Goal: Communication & Community: Answer question/provide support

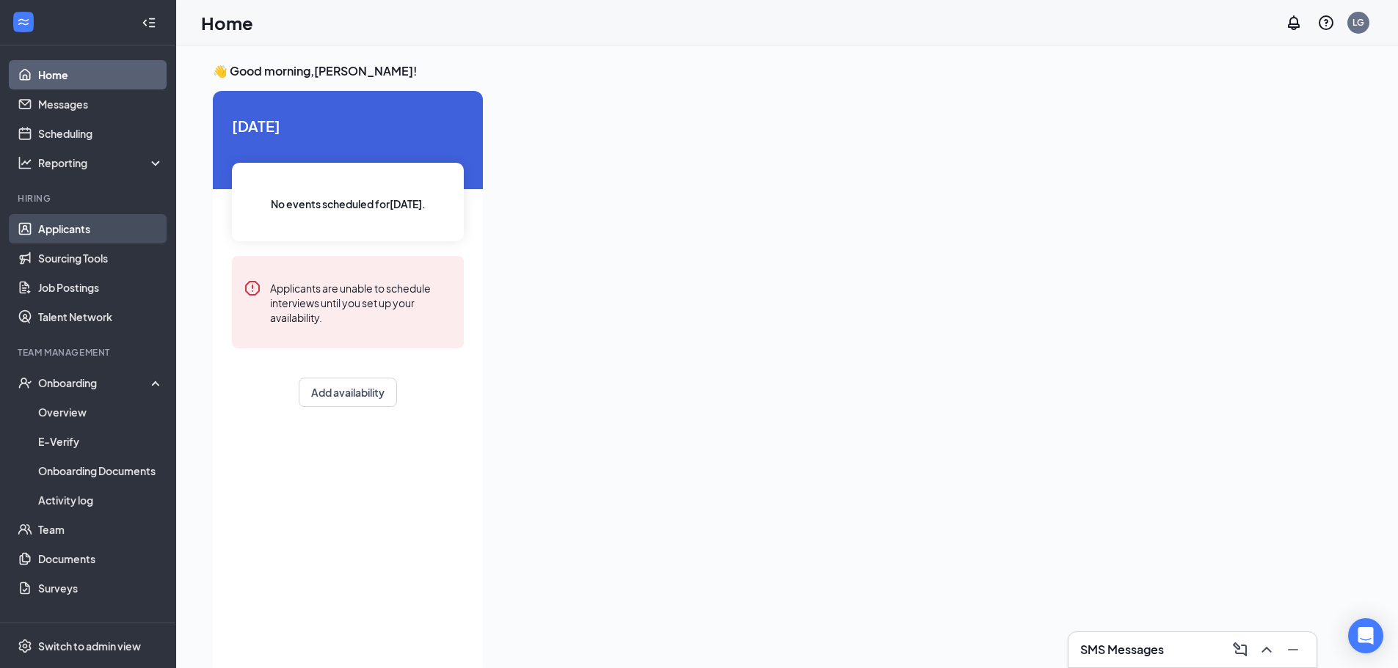
click at [95, 235] on link "Applicants" at bounding box center [100, 228] width 125 height 29
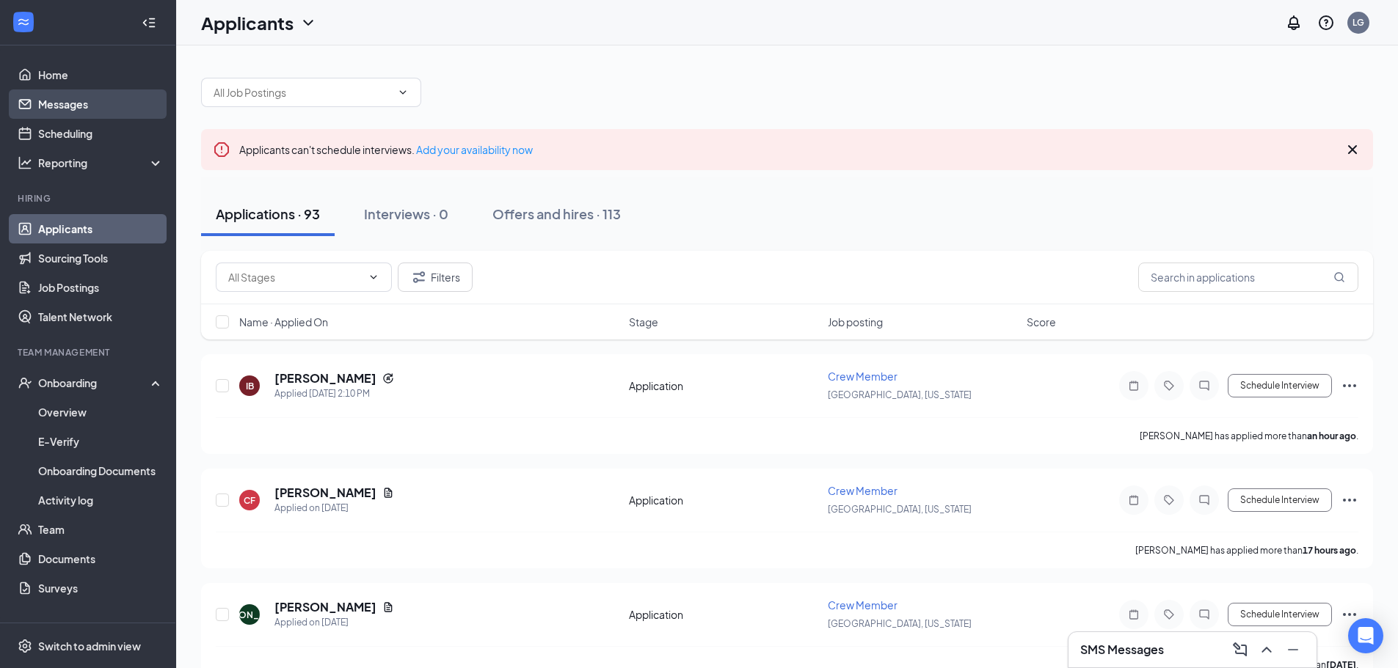
click at [68, 100] on link "Messages" at bounding box center [100, 104] width 125 height 29
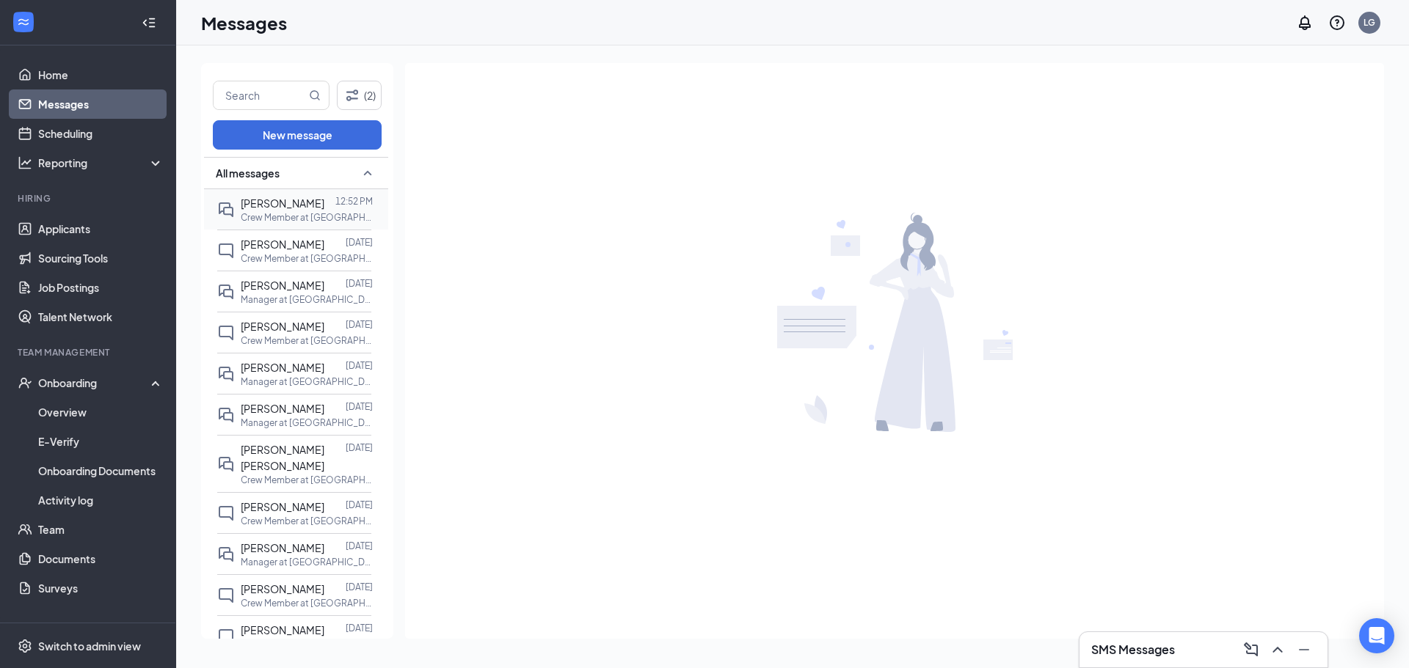
click at [280, 211] on p "Crew Member at [GEOGRAPHIC_DATA], [US_STATE]" at bounding box center [307, 217] width 132 height 12
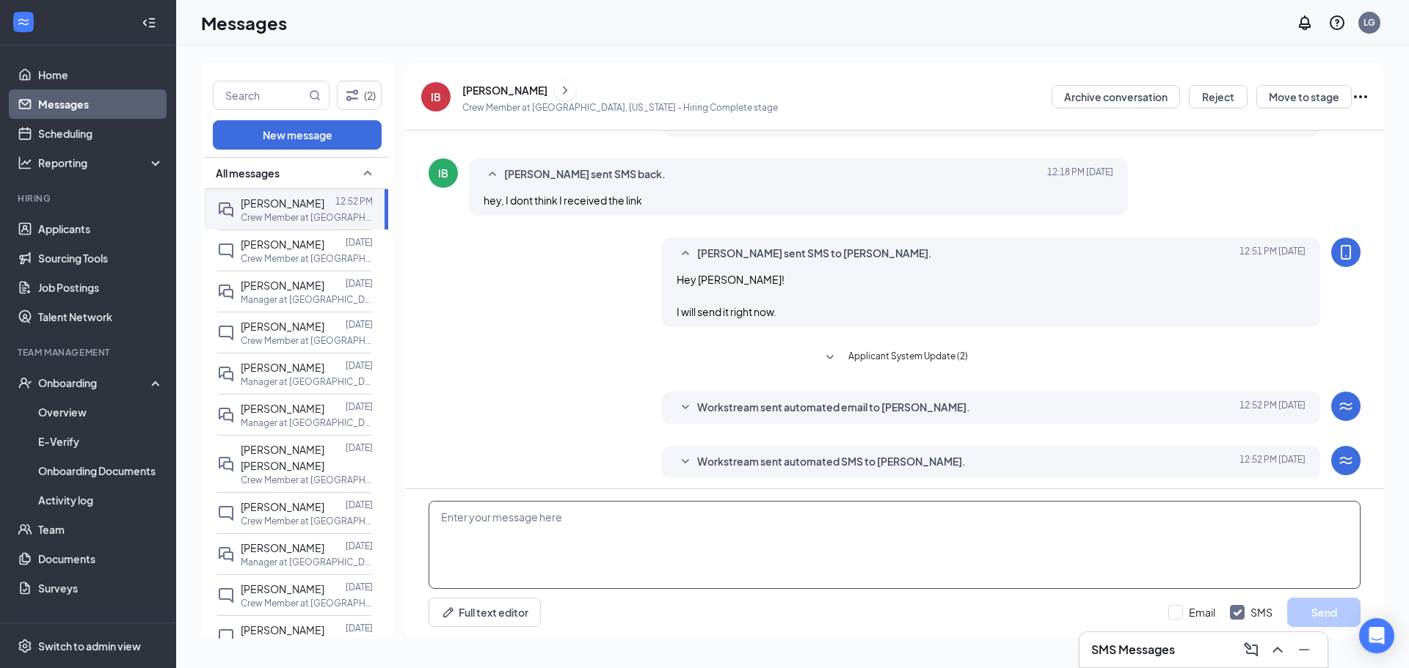
scroll to position [461, 0]
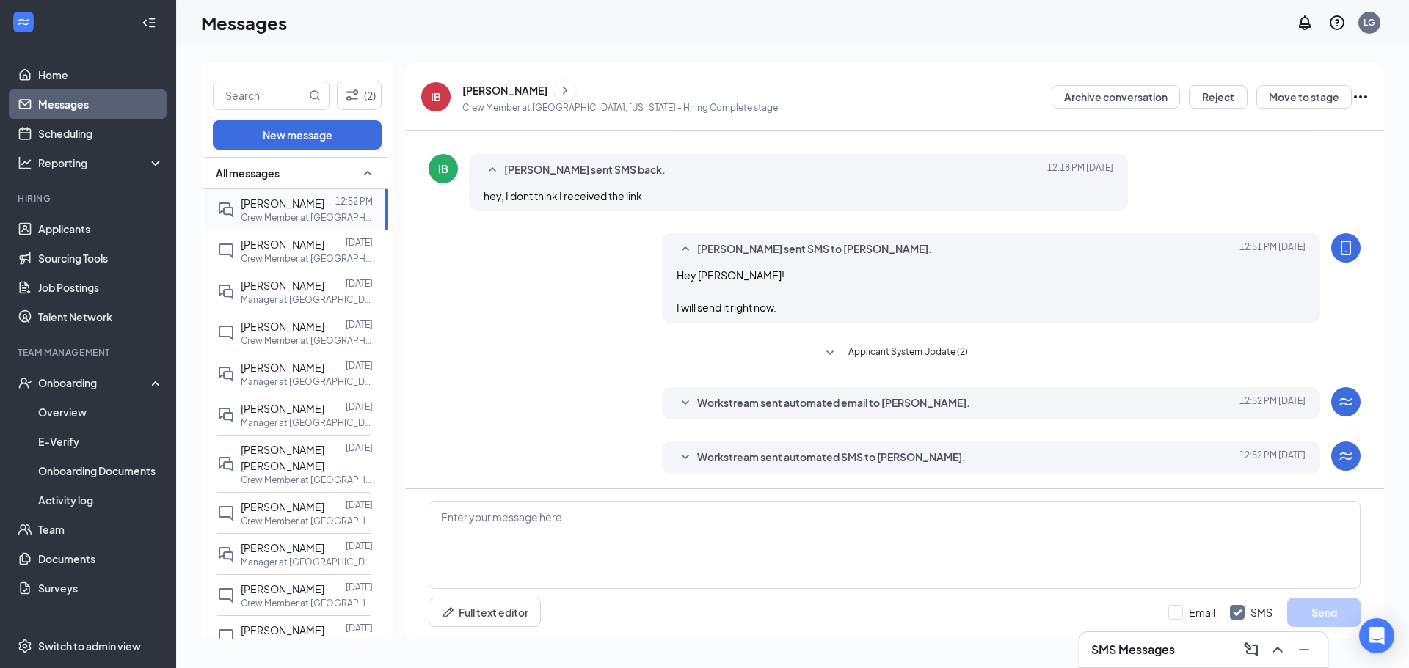
click at [290, 220] on p "Crew Member at [GEOGRAPHIC_DATA], [US_STATE]" at bounding box center [307, 217] width 132 height 12
click at [254, 248] on span "[PERSON_NAME]" at bounding box center [283, 244] width 84 height 13
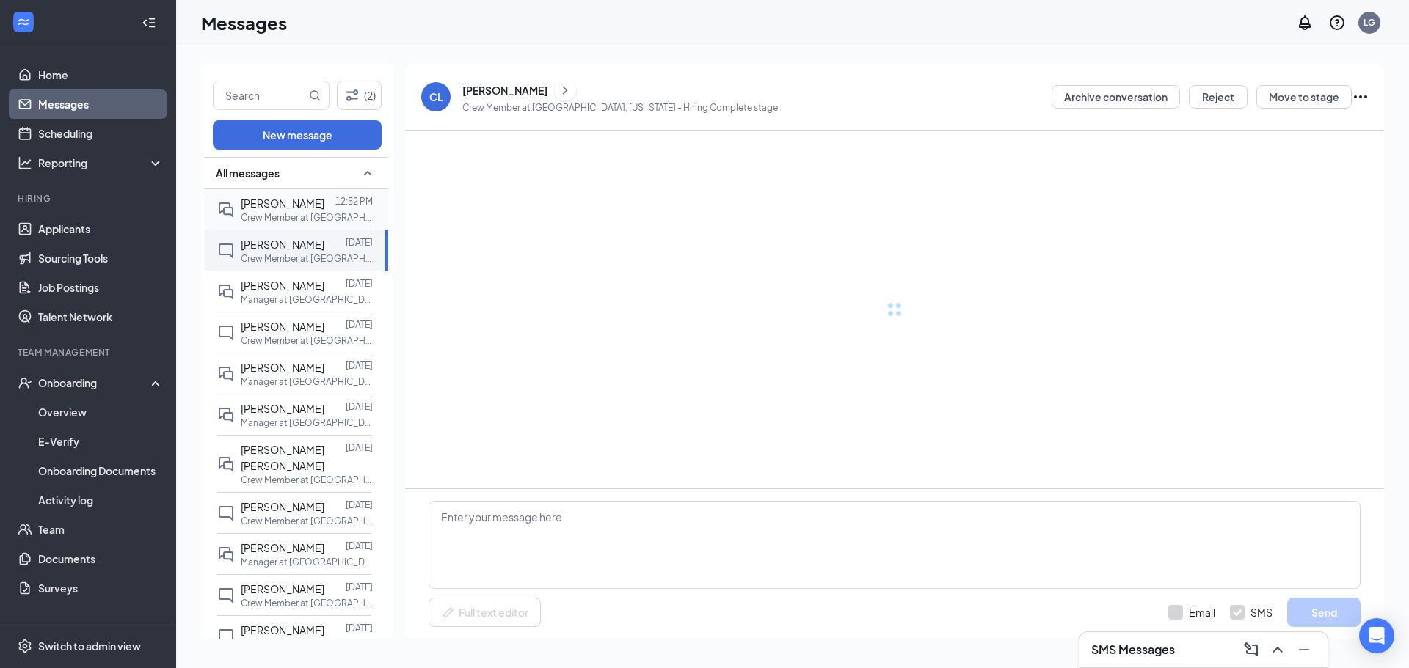
click at [262, 211] on div "[PERSON_NAME]" at bounding box center [283, 203] width 84 height 16
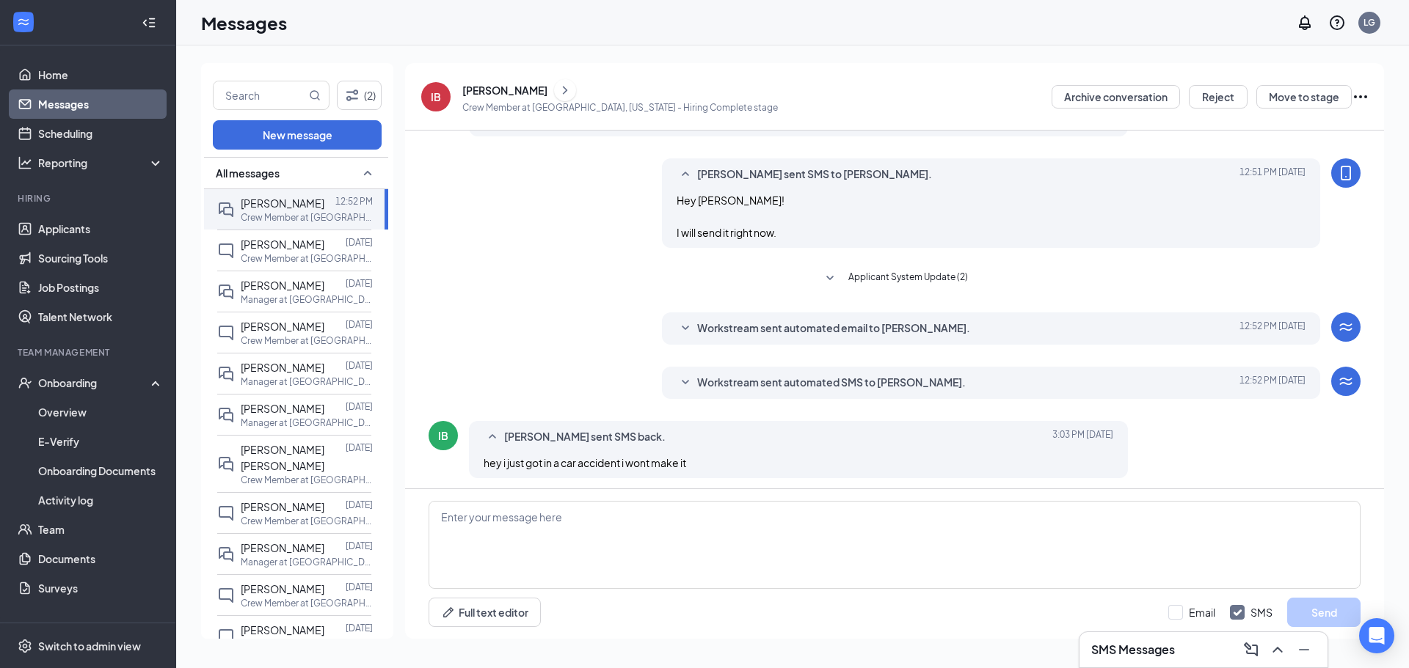
scroll to position [461, 0]
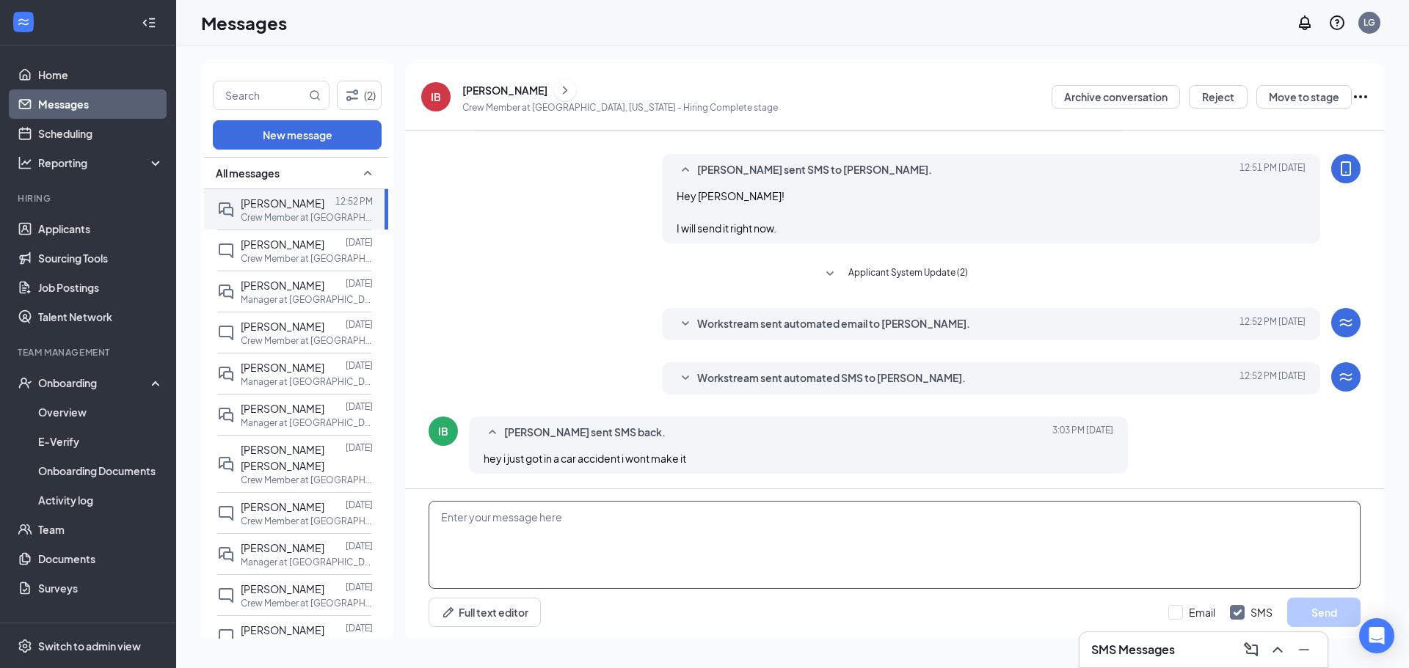
click at [804, 542] on textarea at bounding box center [895, 545] width 932 height 88
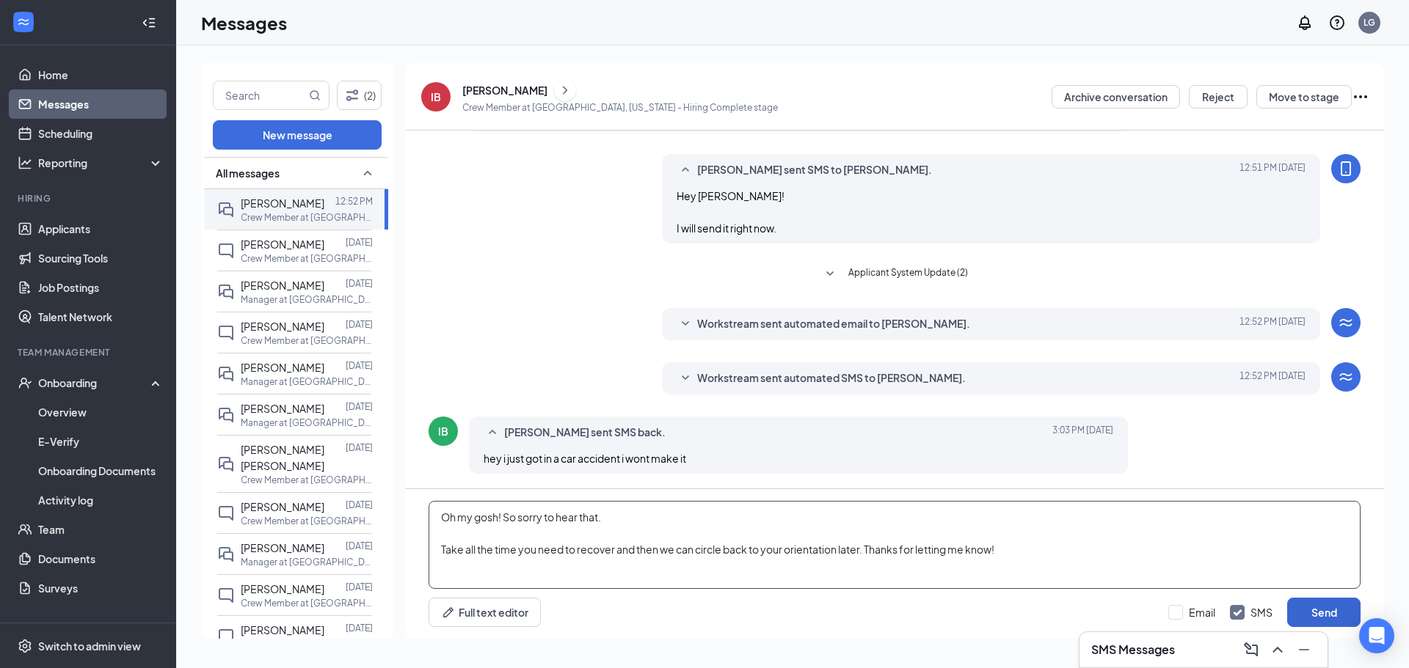
type textarea "Oh my gosh! So sorry to hear that. Take all the time you need to recover and th…"
click at [1333, 614] on button "Send" at bounding box center [1323, 612] width 73 height 29
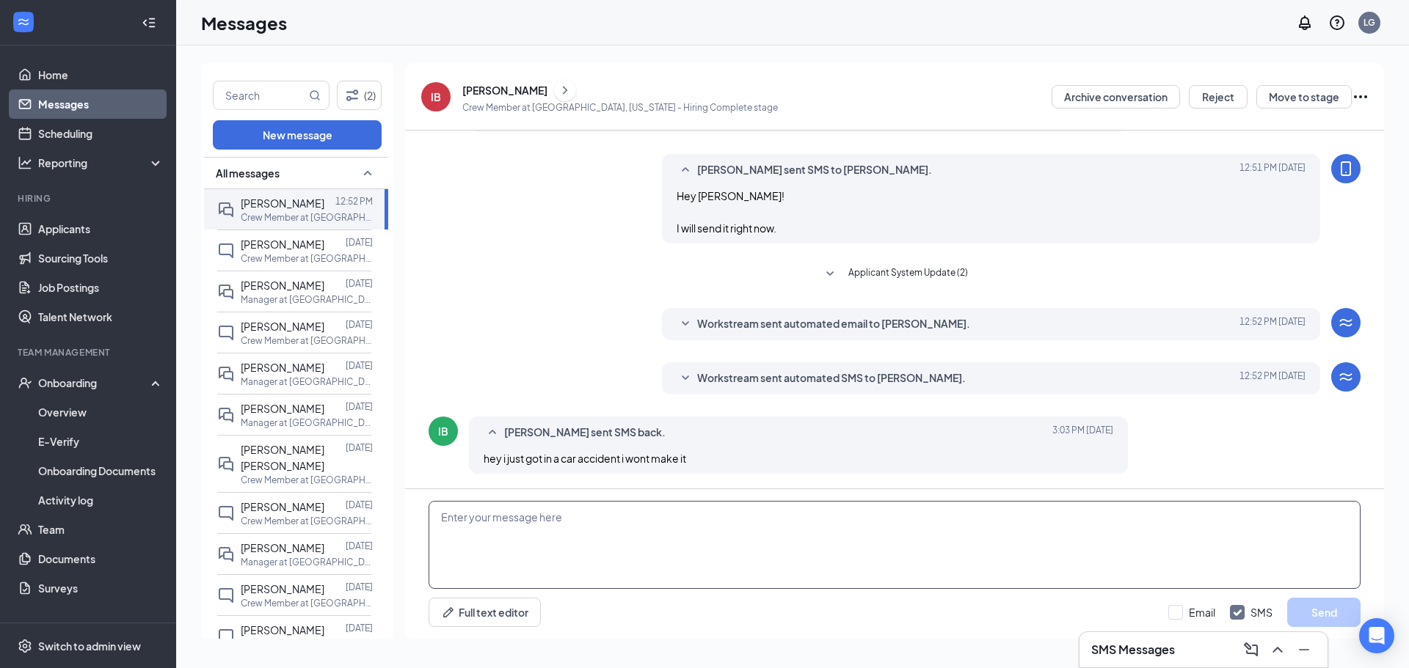
scroll to position [572, 0]
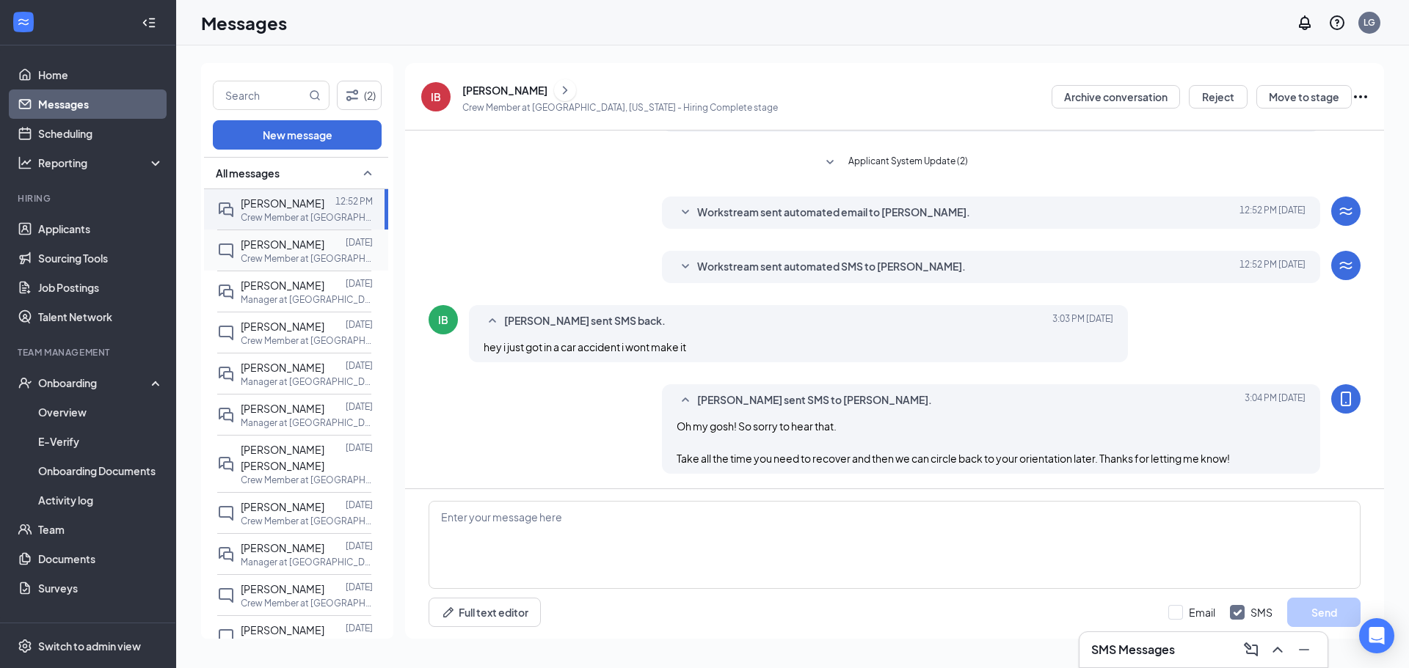
click at [324, 247] on div at bounding box center [334, 244] width 21 height 16
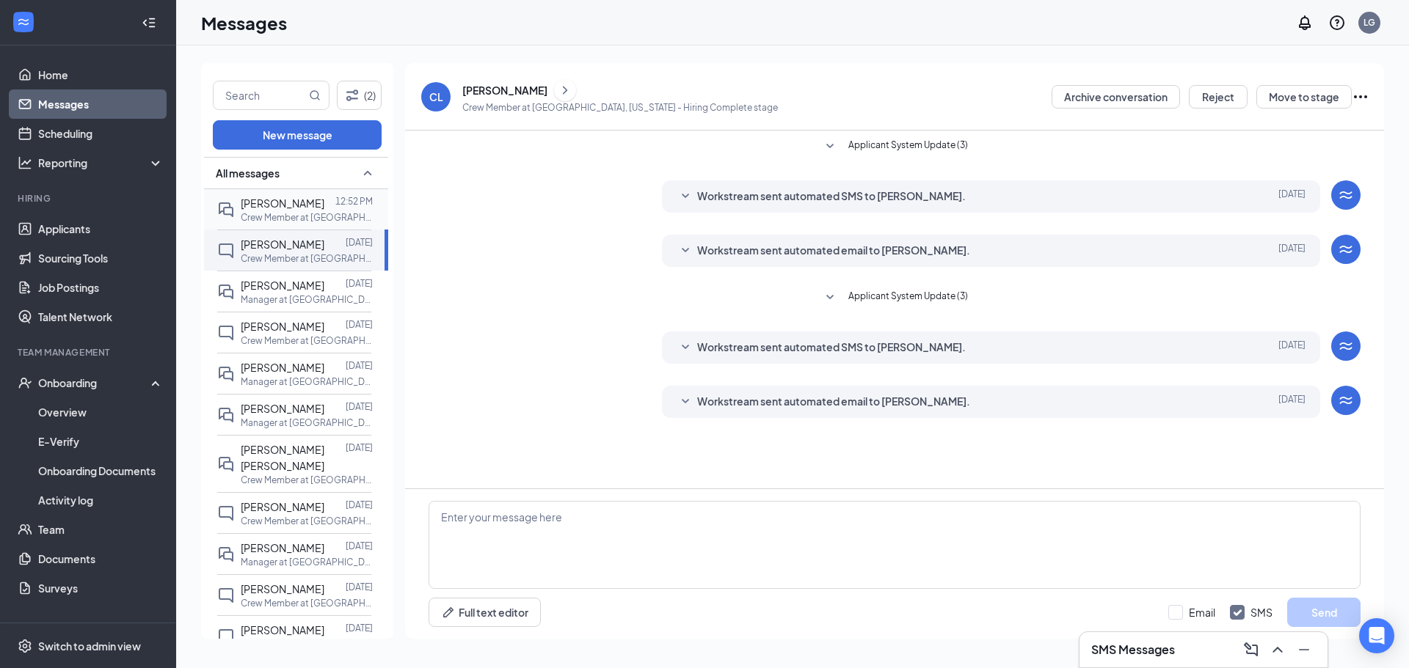
click at [311, 212] on p "Crew Member at [GEOGRAPHIC_DATA], [US_STATE]" at bounding box center [307, 217] width 132 height 12
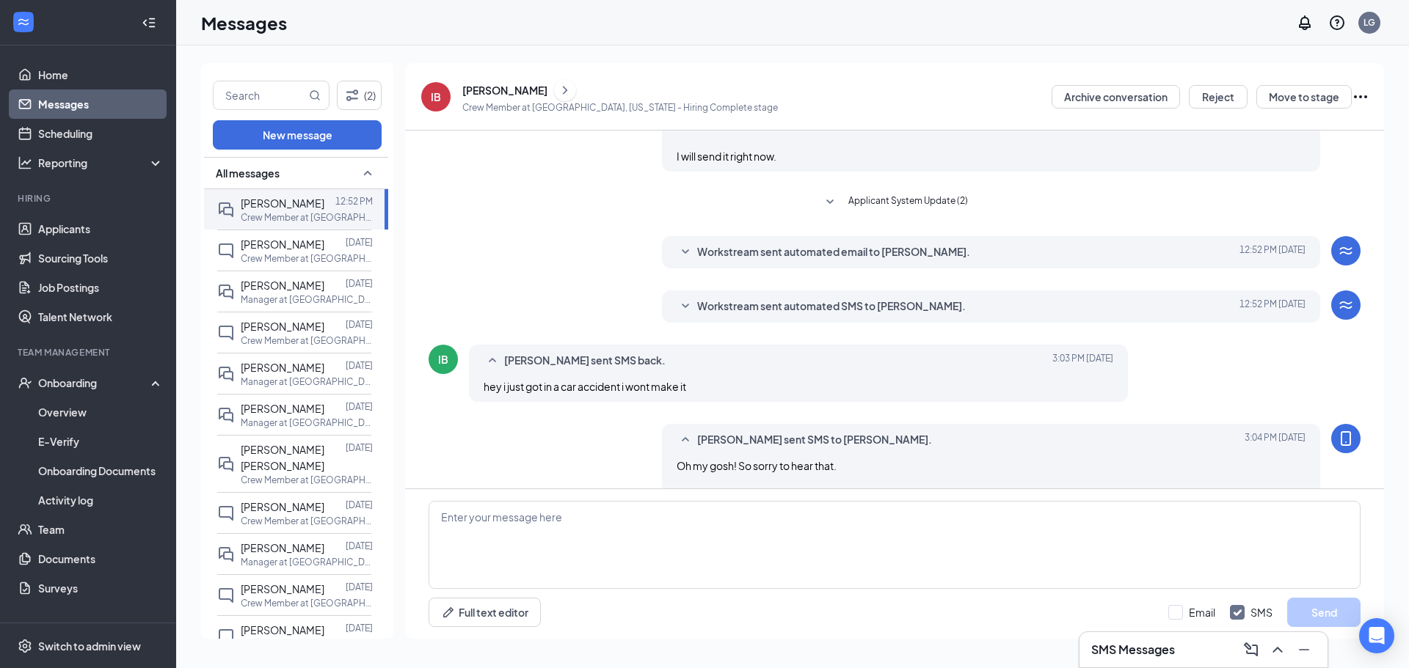
scroll to position [461, 0]
